Goal: Check status: Check status

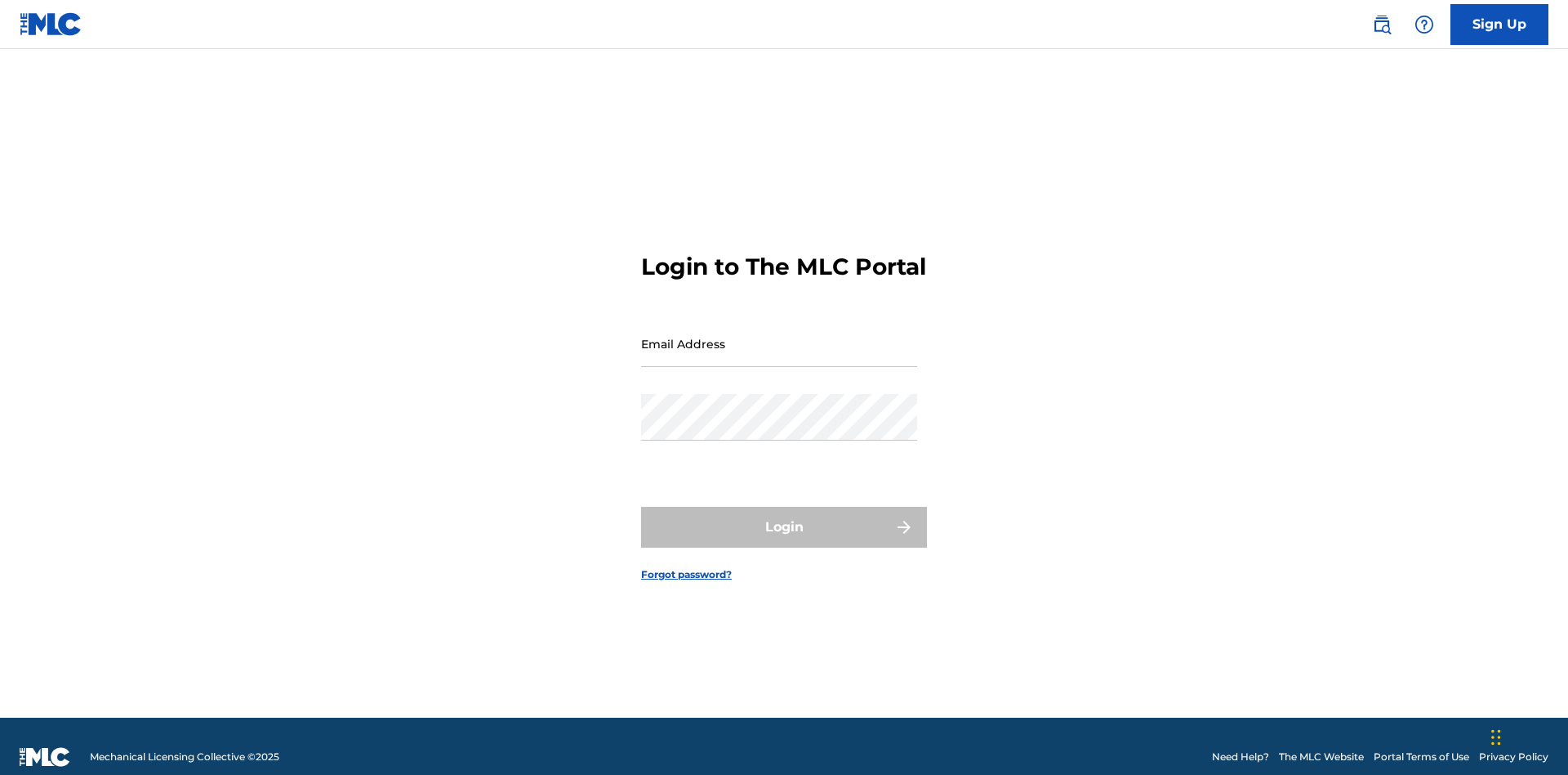
scroll to position [21, 0]
click at [780, 336] on input "Email Address" at bounding box center [780, 344] width 276 height 46
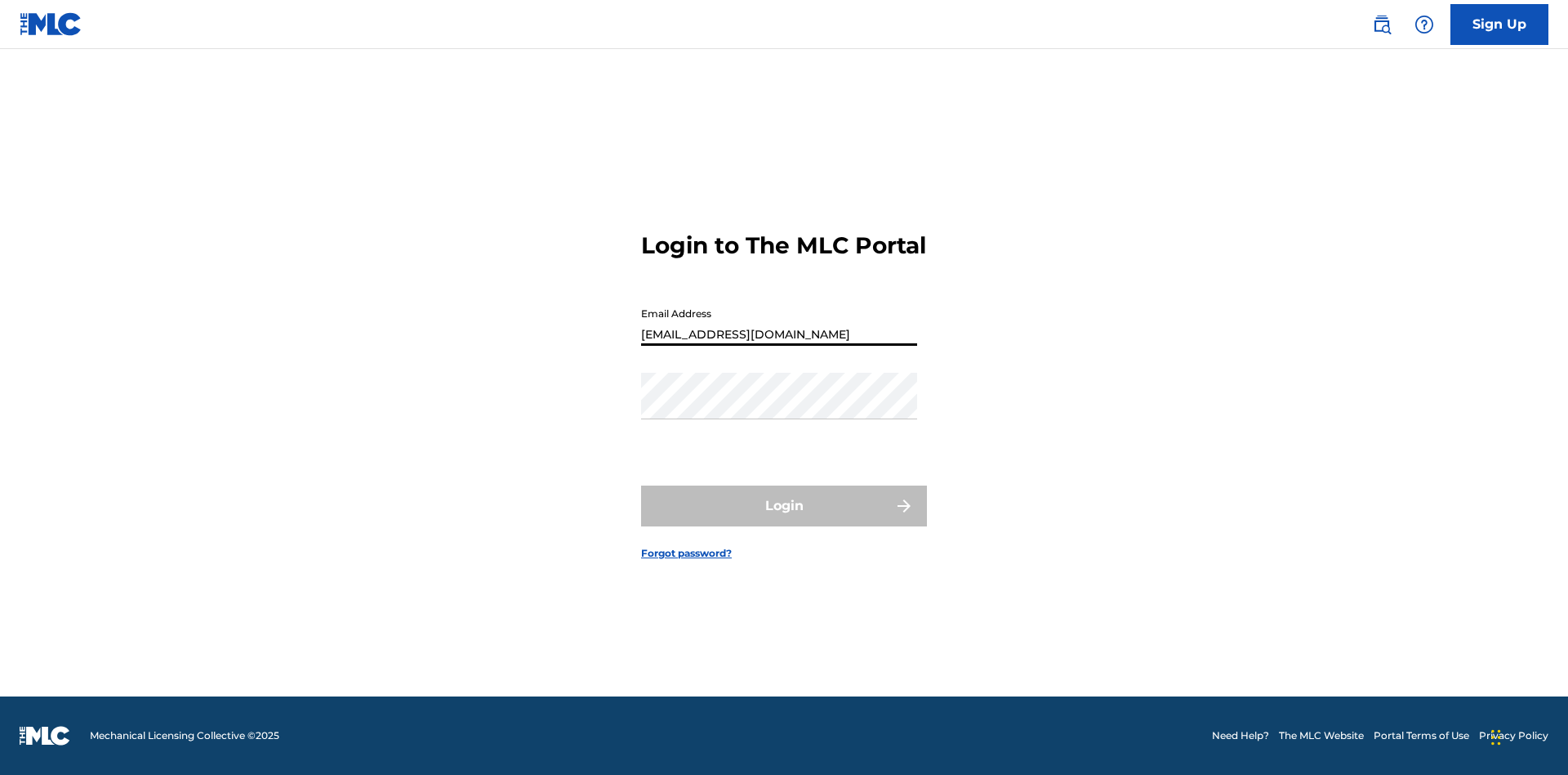
scroll to position [0, 50]
type input "b7c716cf-ea8c-40f2-99dc-0791de8b8422@mailslurp.com"
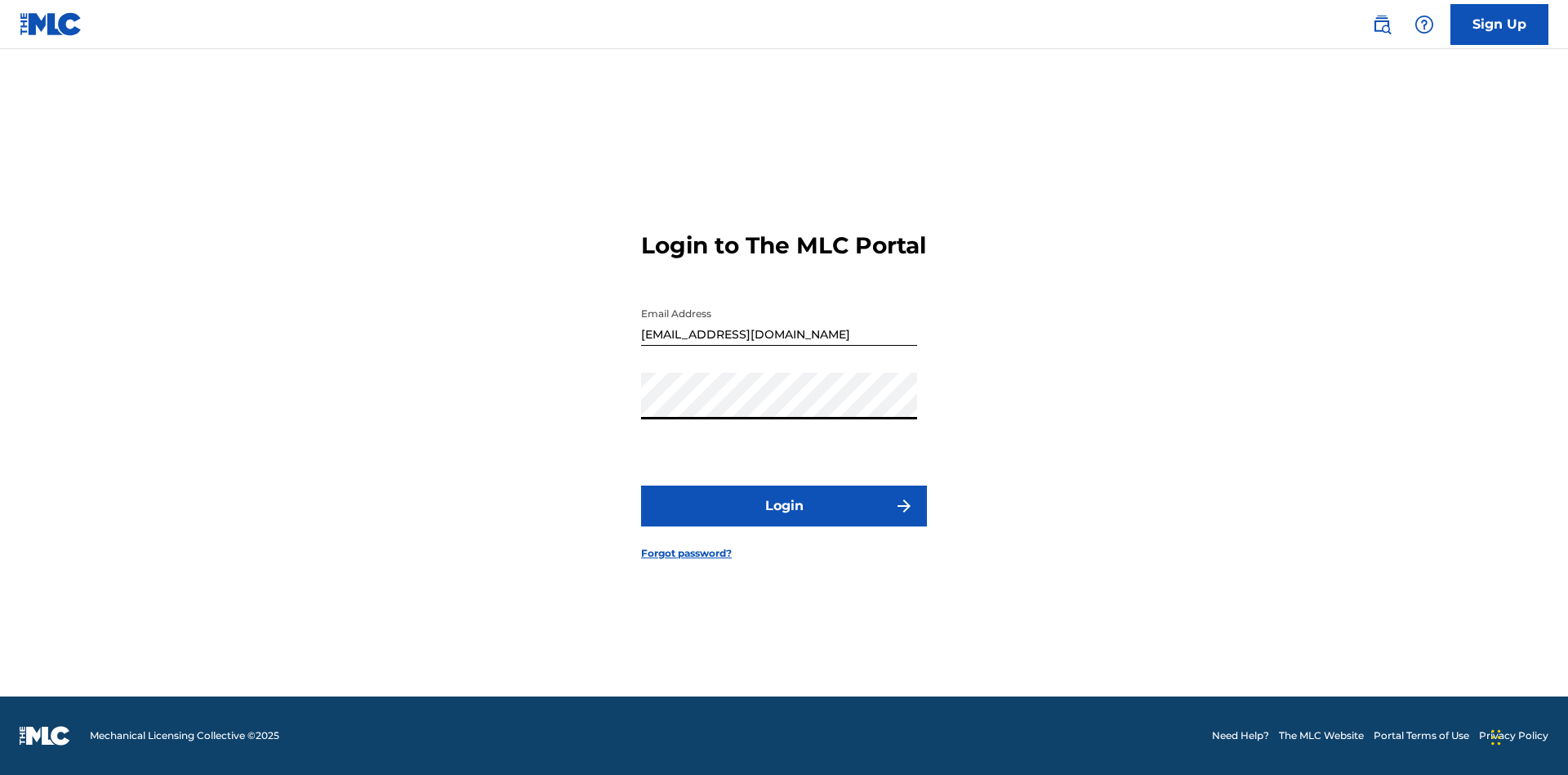
click at [784, 519] on button "Login" at bounding box center [784, 506] width 286 height 41
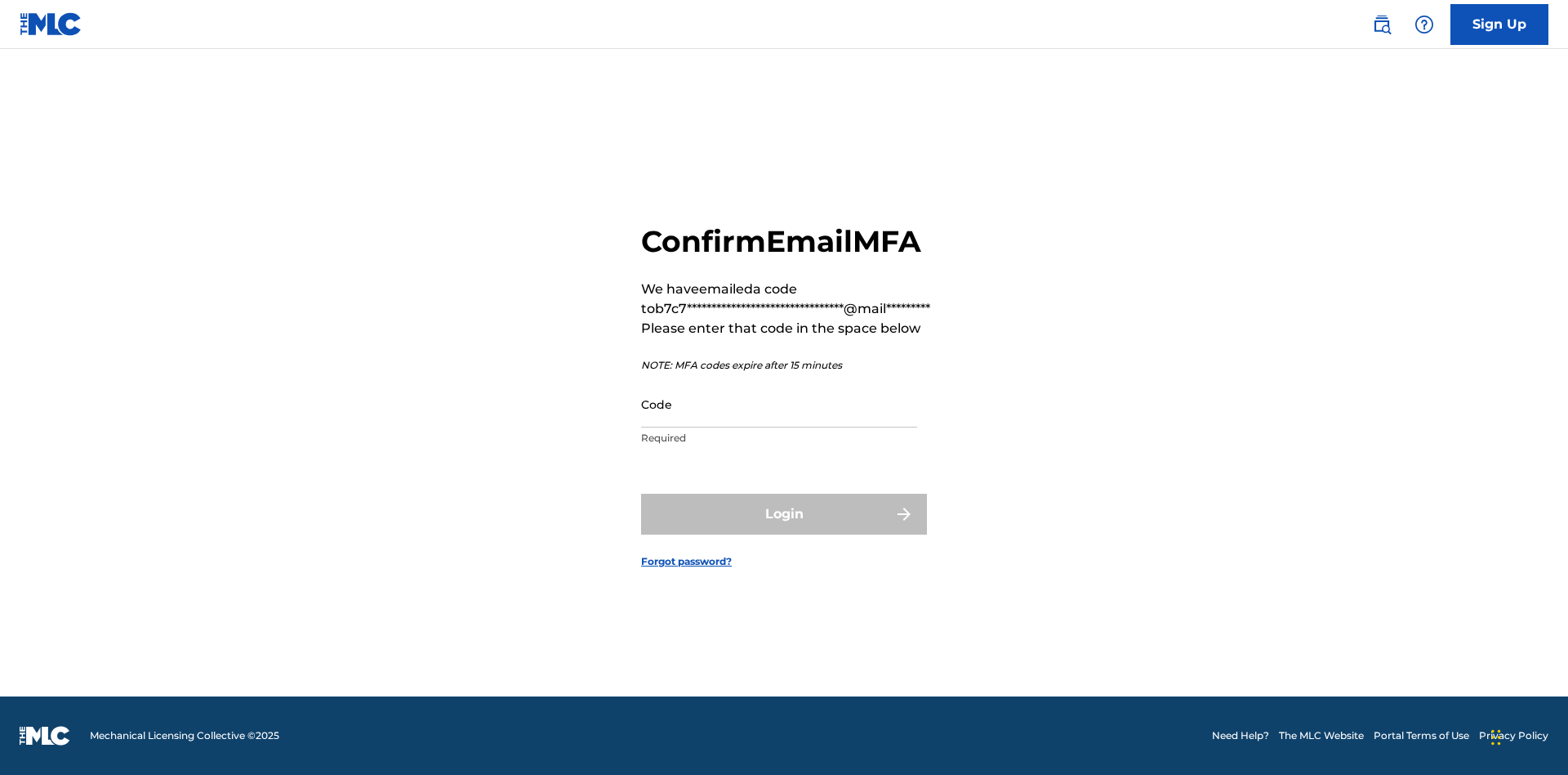
click at [780, 403] on input "Code" at bounding box center [780, 403] width 276 height 46
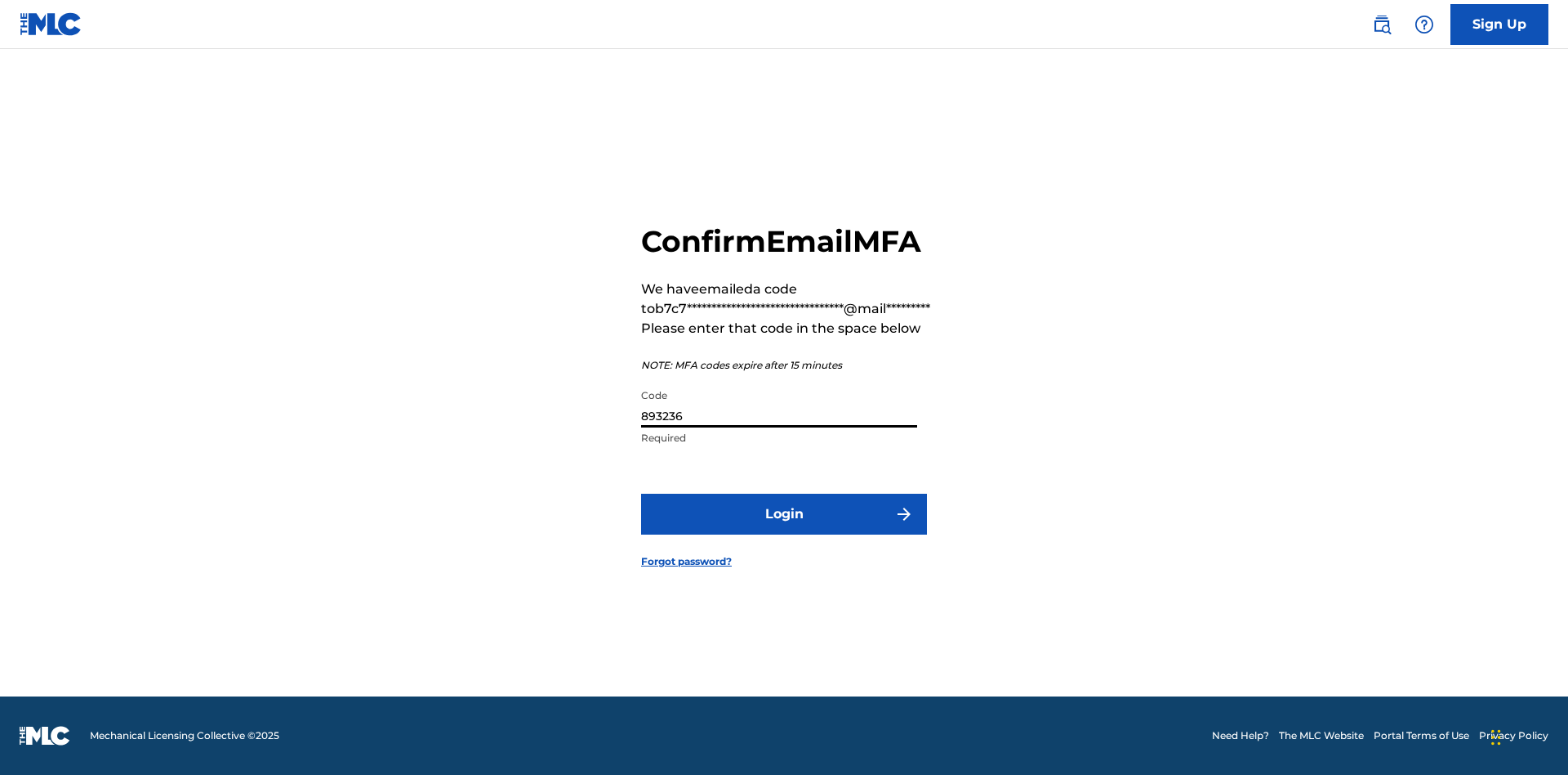
type input "893236"
click at [784, 513] on button "Login" at bounding box center [784, 513] width 286 height 41
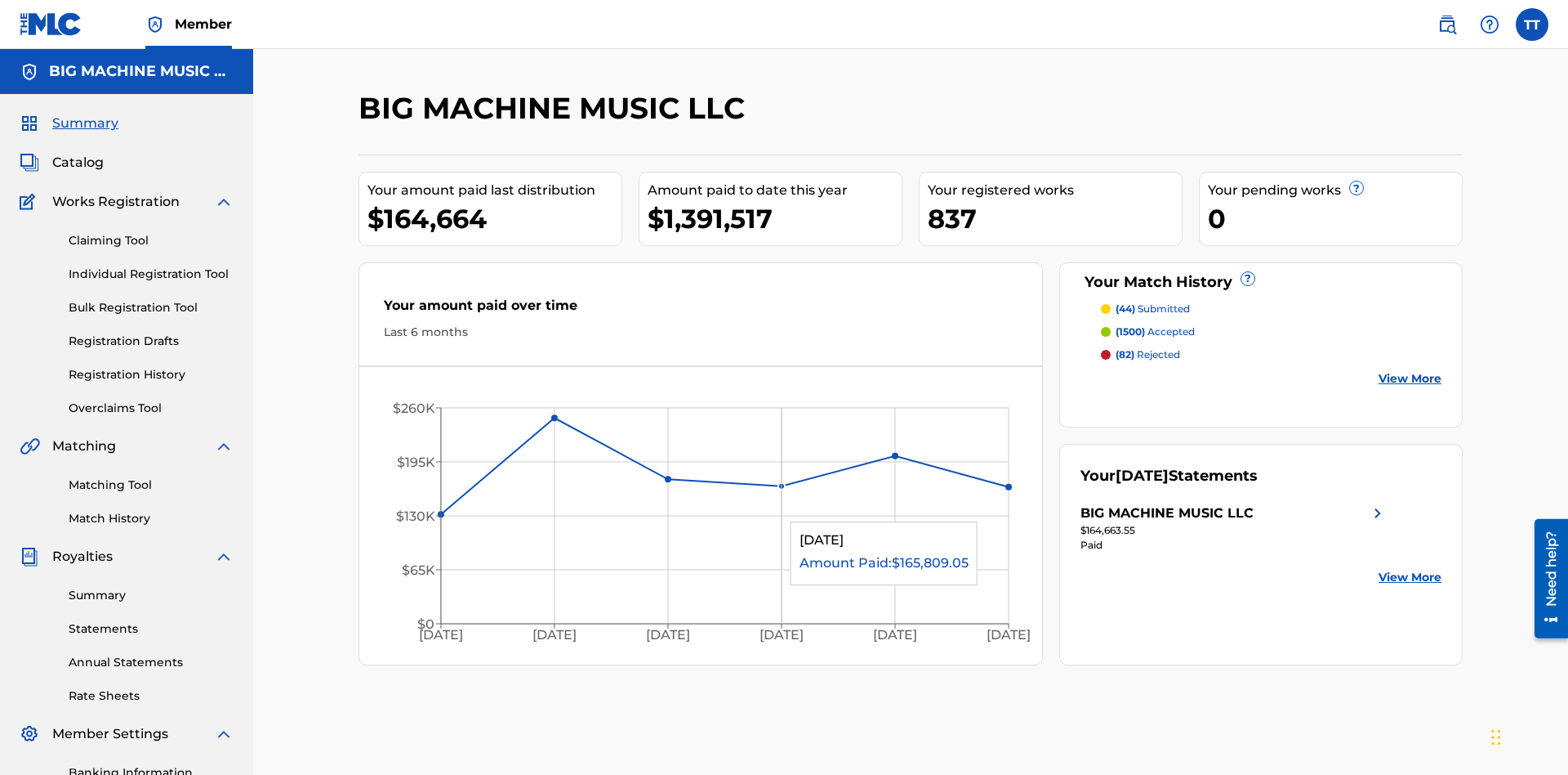
click at [151, 653] on link "Annual Statements" at bounding box center [151, 662] width 165 height 17
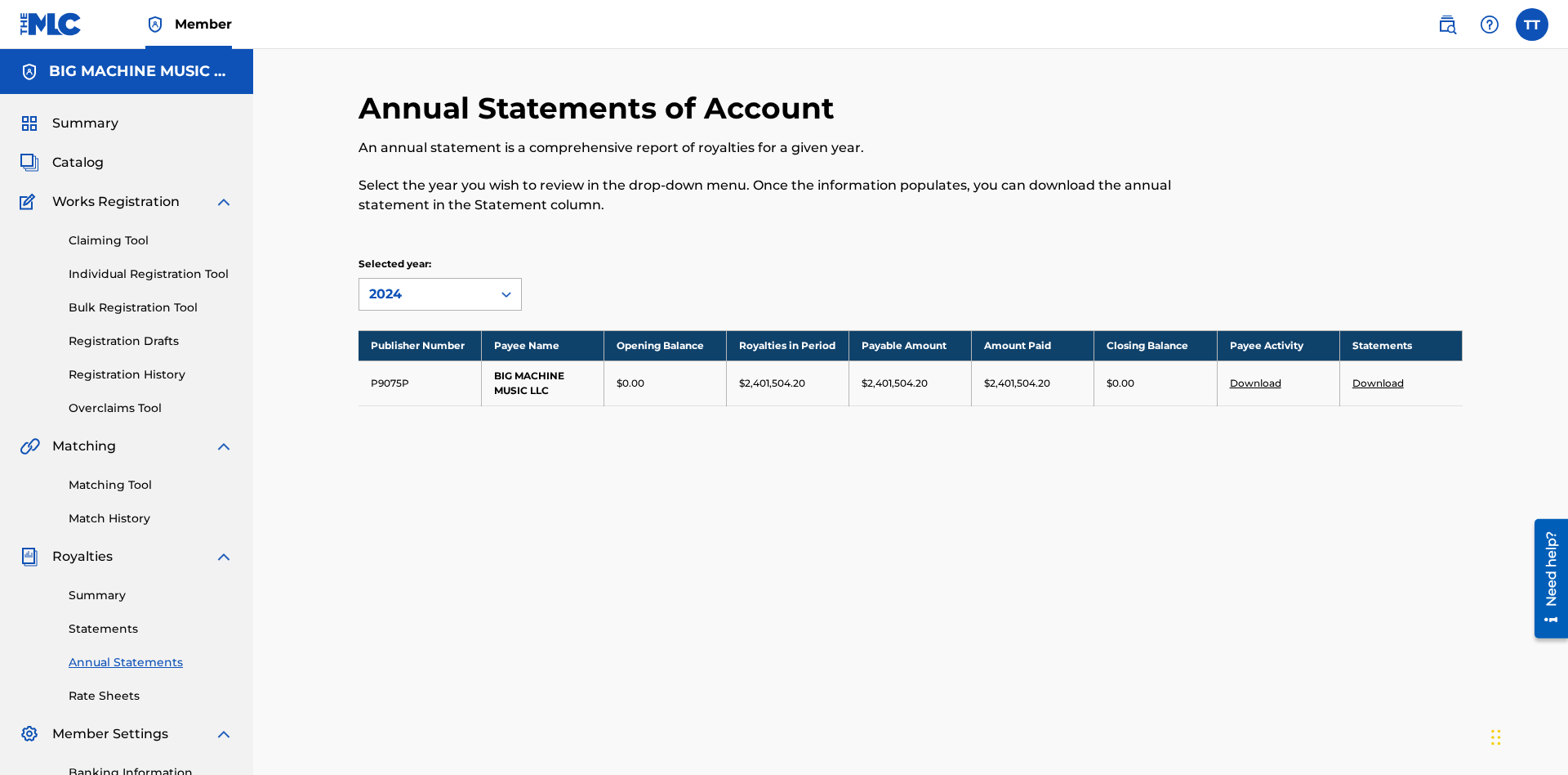
click at [426, 285] on div "2024" at bounding box center [426, 294] width 113 height 19
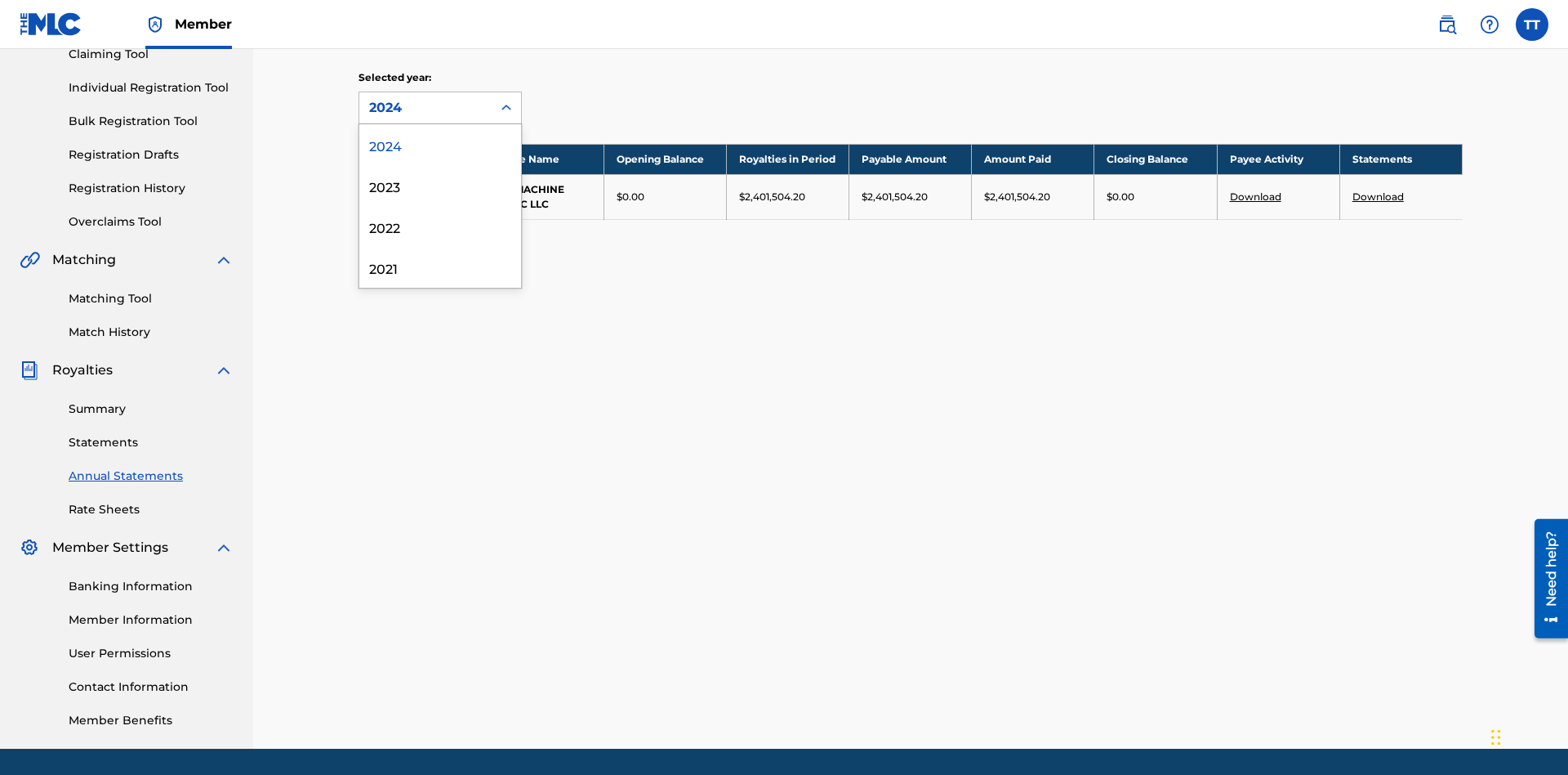
click at [440, 226] on div "2022" at bounding box center [440, 226] width 162 height 41
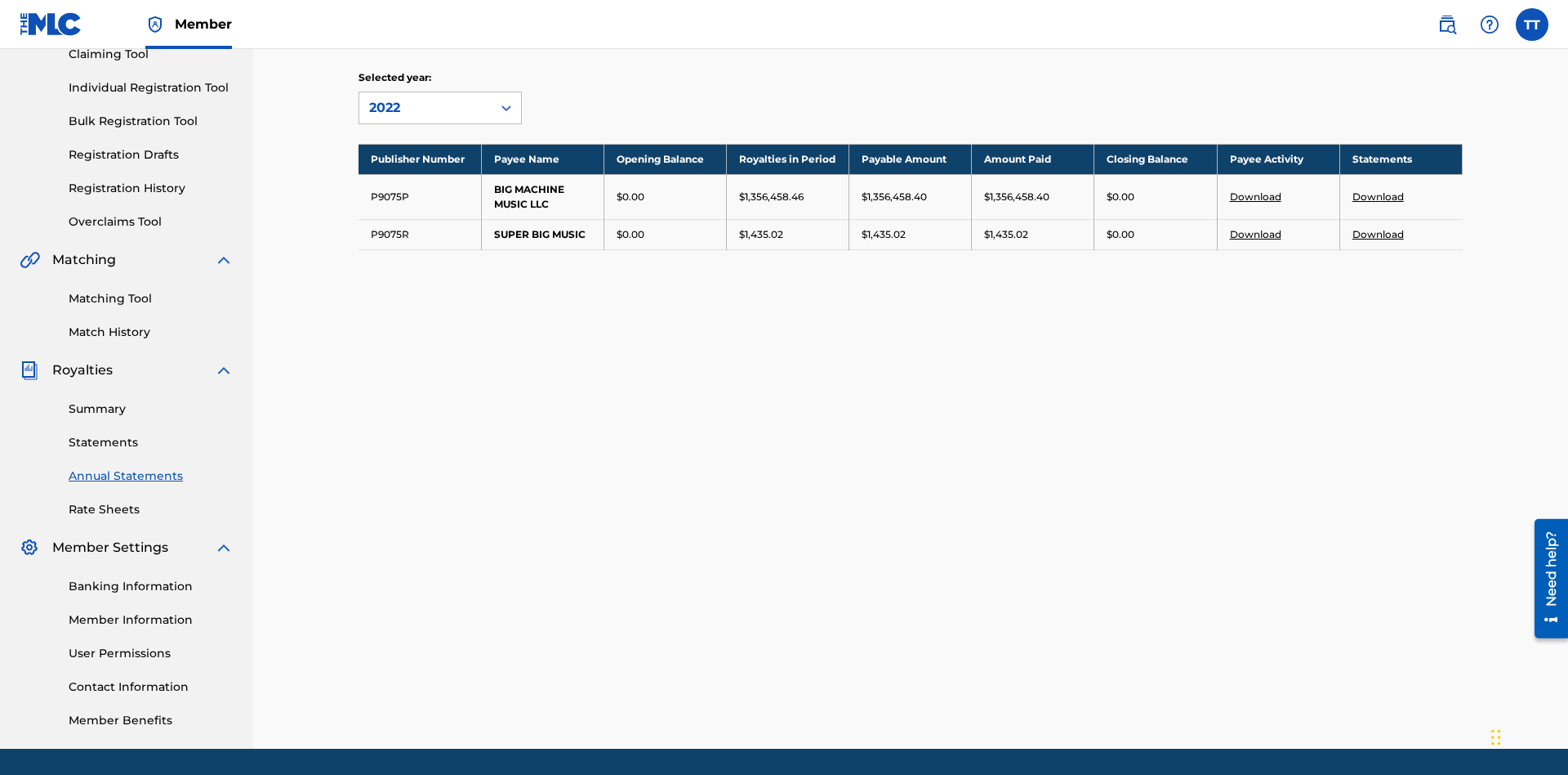
scroll to position [238, 0]
